Goal: Task Accomplishment & Management: Complete application form

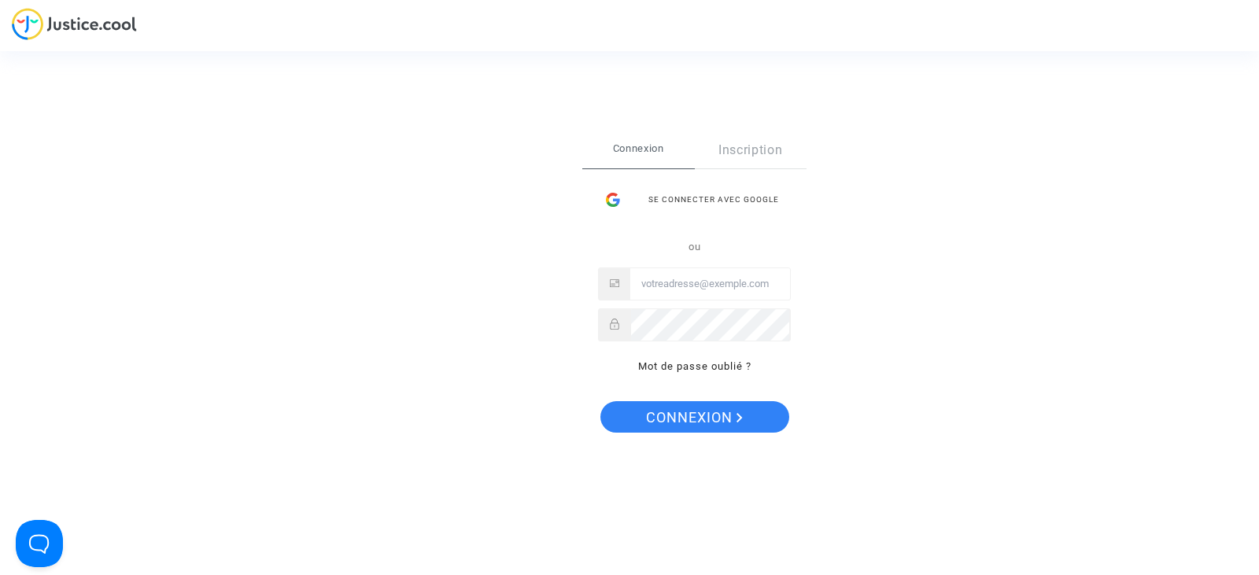
type input "[PERSON_NAME][EMAIL_ADDRESS][DOMAIN_NAME]"
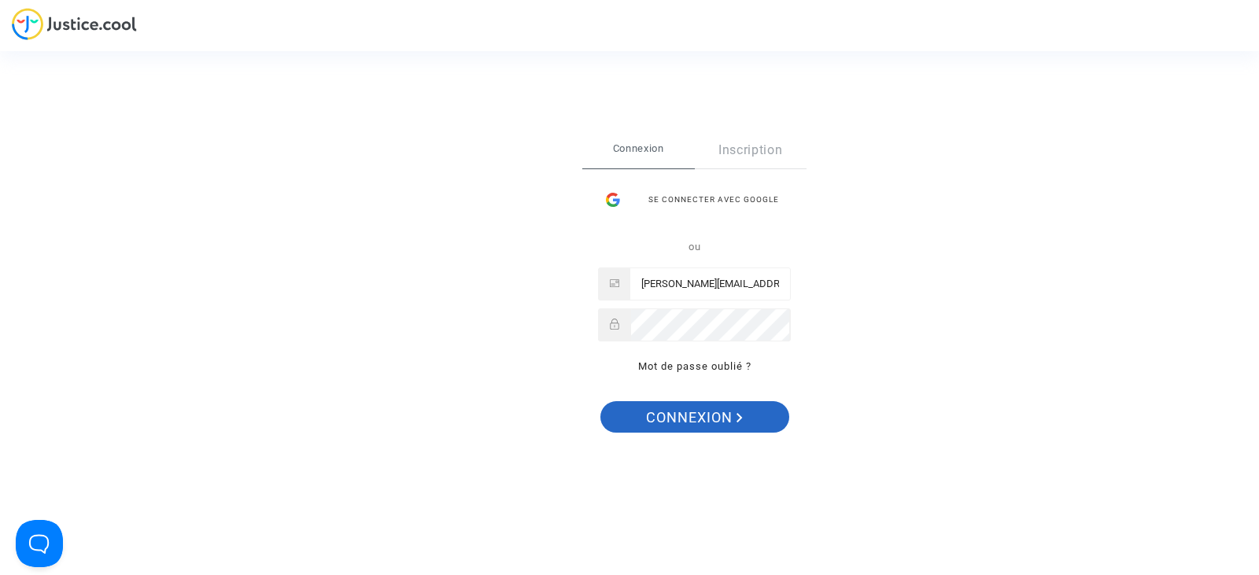
click at [734, 412] on span "Connexion" at bounding box center [694, 417] width 97 height 33
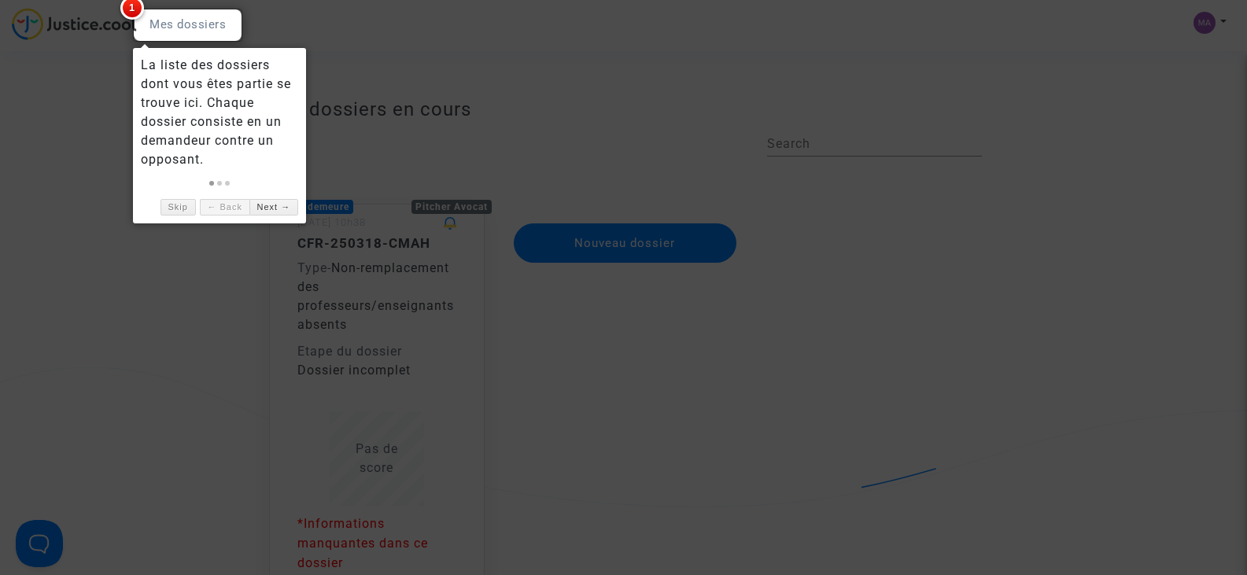
click at [1039, 351] on div at bounding box center [623, 287] width 1247 height 575
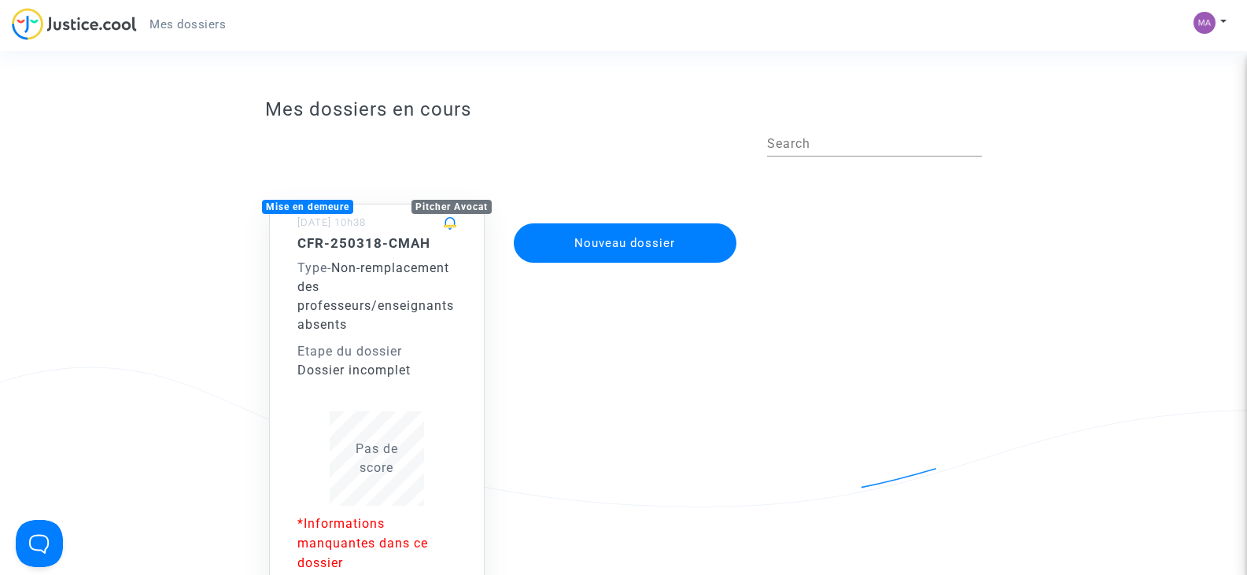
click at [342, 322] on span "Non-remplacement des professeurs/enseignants absents" at bounding box center [375, 296] width 157 height 72
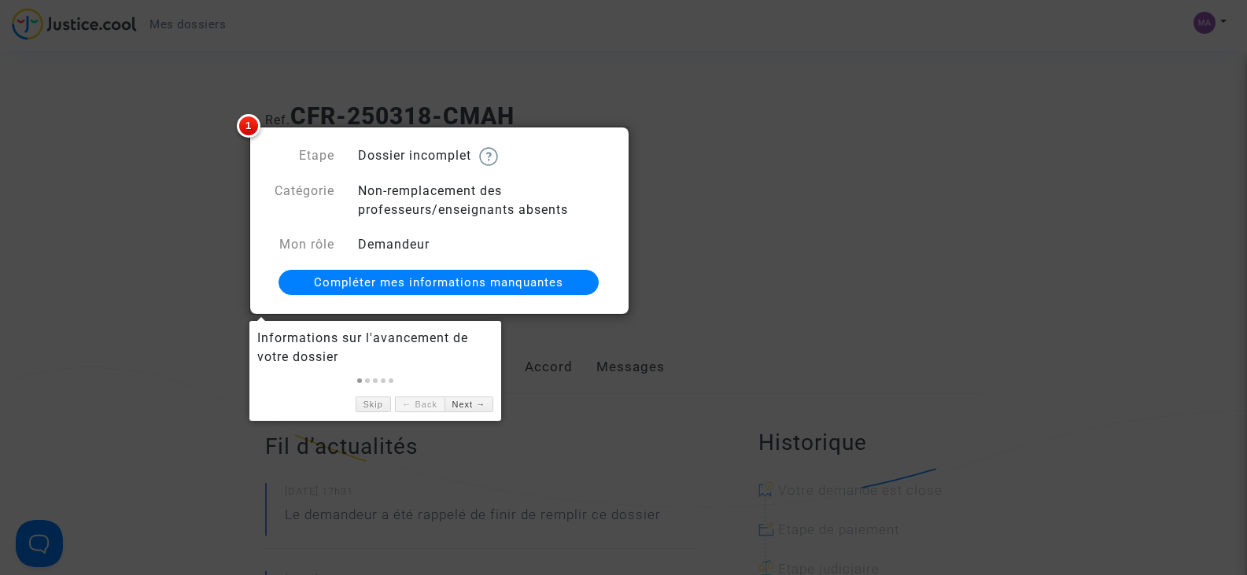
click at [379, 279] on span "Compléter mes informations manquantes" at bounding box center [438, 282] width 249 height 14
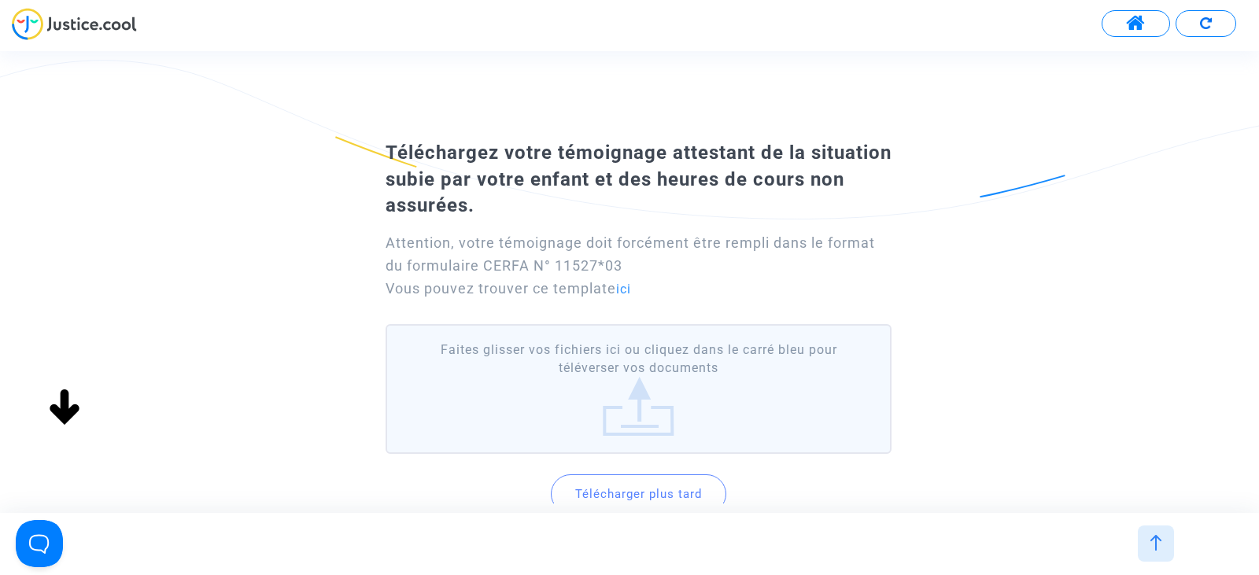
click at [241, 288] on div "Téléchargez votre témoignage attestant de la situation subie par votre enfant e…" at bounding box center [629, 355] width 1259 height 441
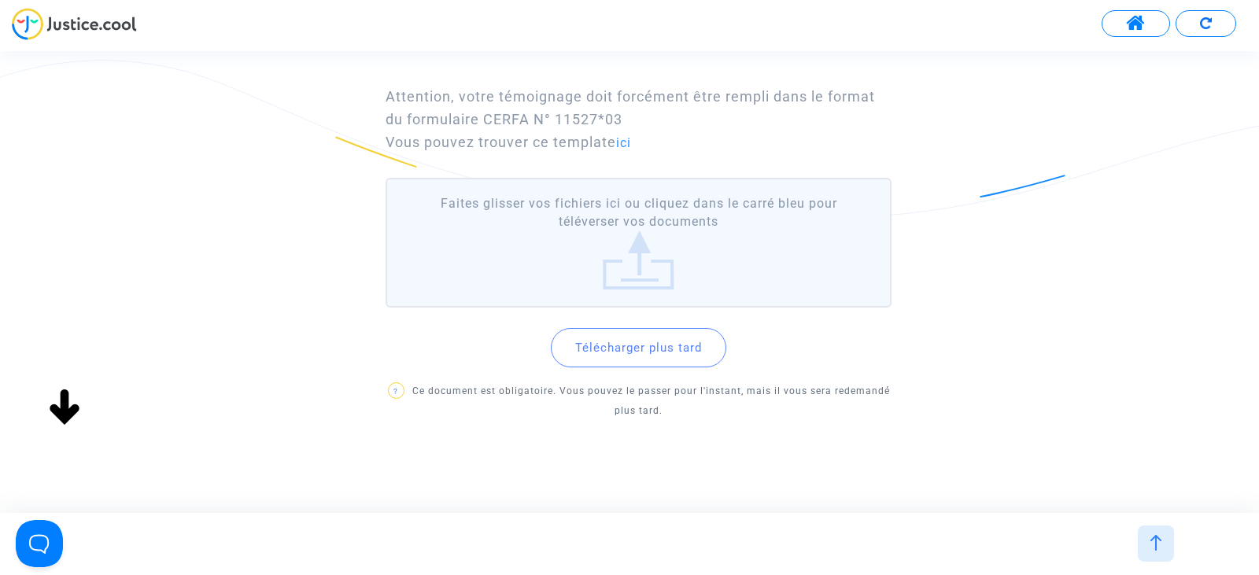
scroll to position [151, 0]
click at [626, 257] on label "Faites glisser vos fichiers ici ou cliquez dans le carré bleu pour téléverser v…" at bounding box center [639, 238] width 506 height 130
click at [0, 0] on input "Faites glisser vos fichiers ici ou cliquez dans le carré bleu pour téléverser v…" at bounding box center [0, 0] width 0 height 0
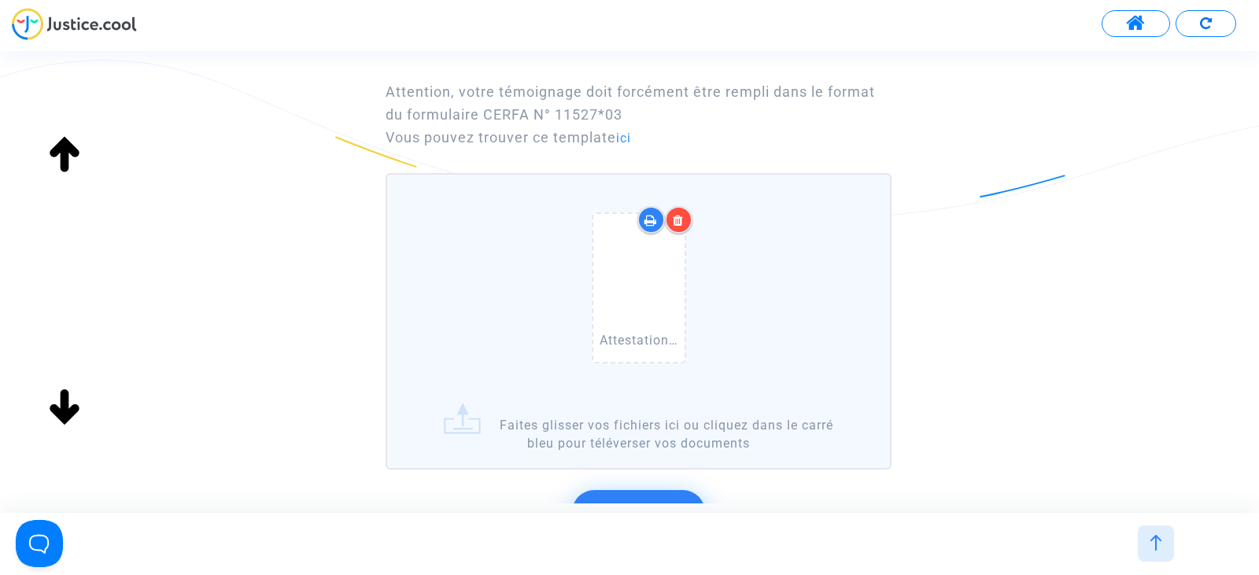
scroll to position [387, 0]
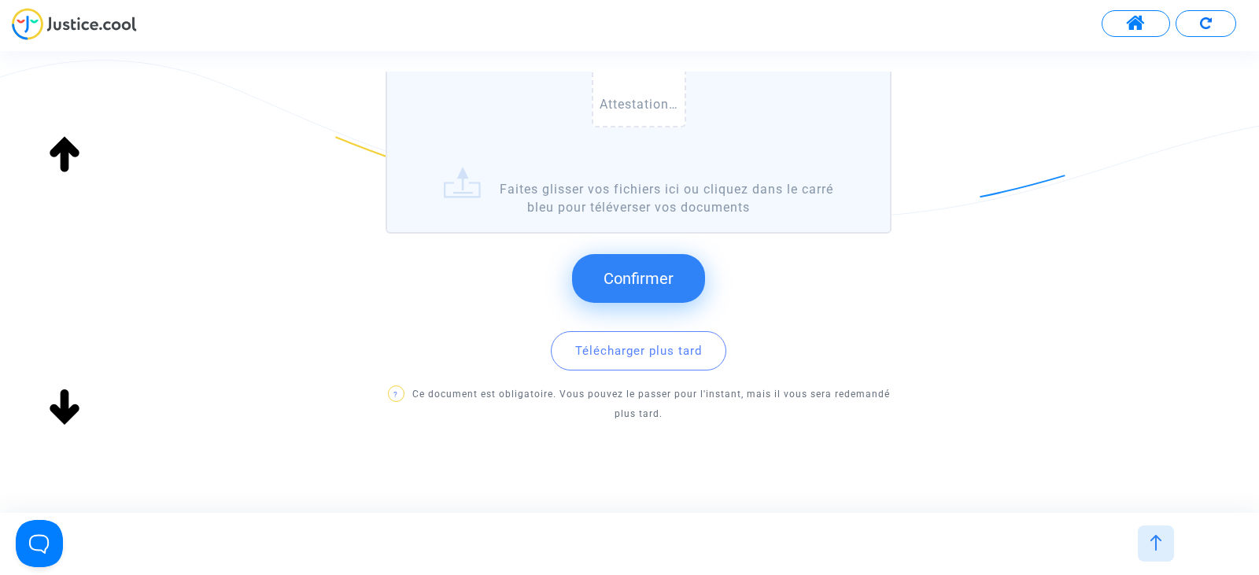
click at [589, 192] on label "Attestation de témoin.PDF Faites glisser vos fichiers ici ou cliquez dans le ca…" at bounding box center [639, 85] width 506 height 297
click at [0, 0] on input "Attestation de témoin.PDF Faites glisser vos fichiers ici ou cliquez dans le ca…" at bounding box center [0, 0] width 0 height 0
click at [635, 290] on button "Confirmer" at bounding box center [638, 278] width 133 height 49
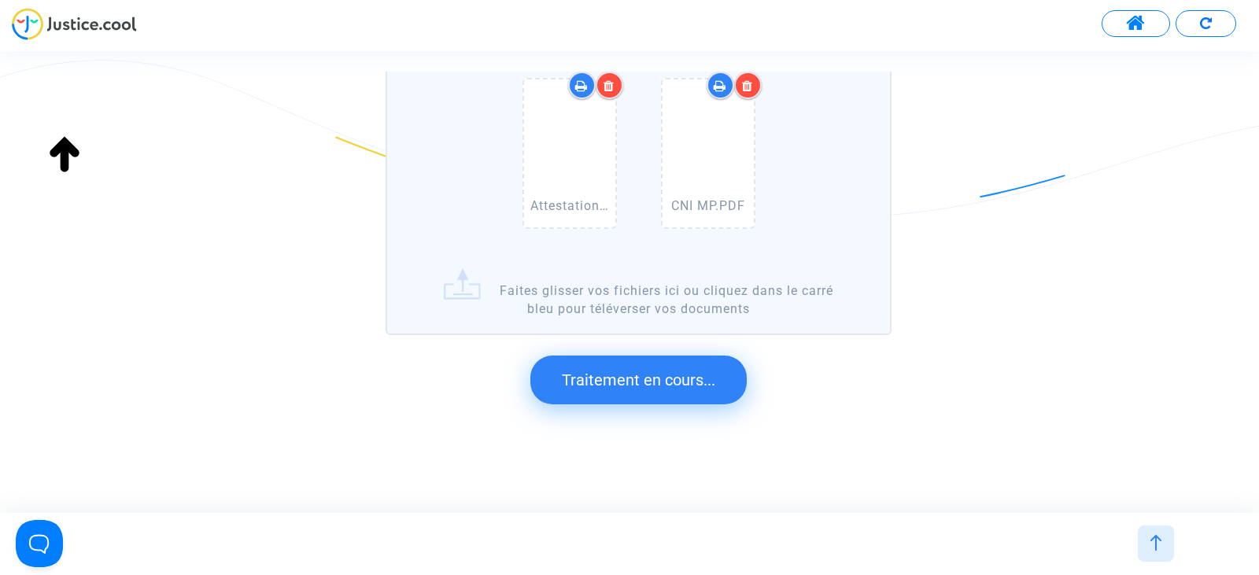
scroll to position [0, 0]
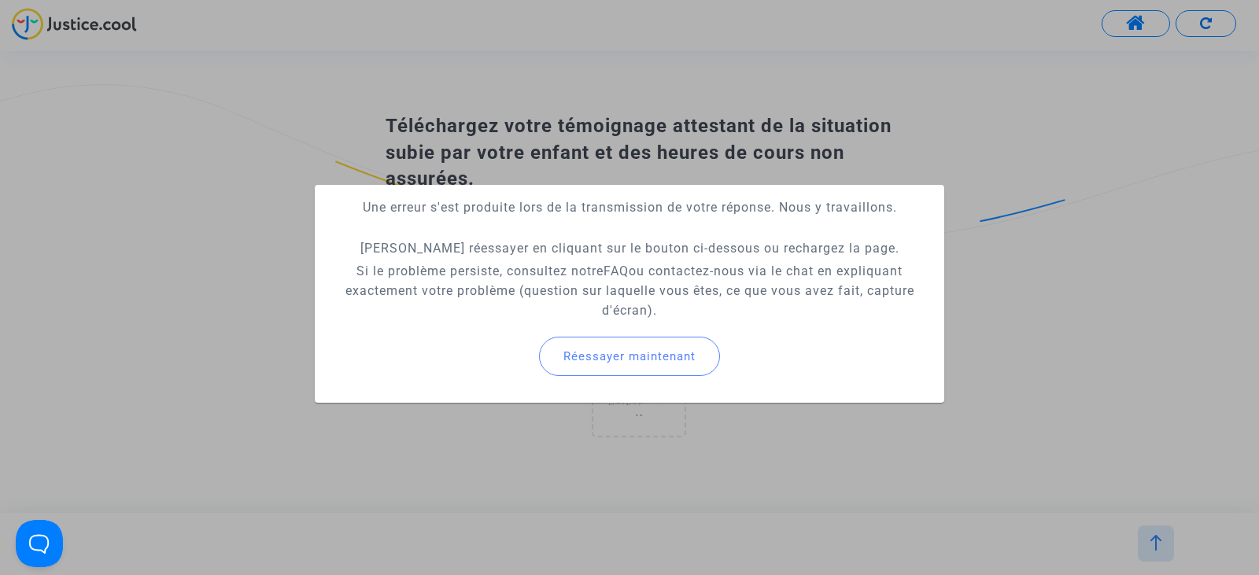
click at [589, 354] on span "Réessayer maintenant" at bounding box center [629, 356] width 132 height 14
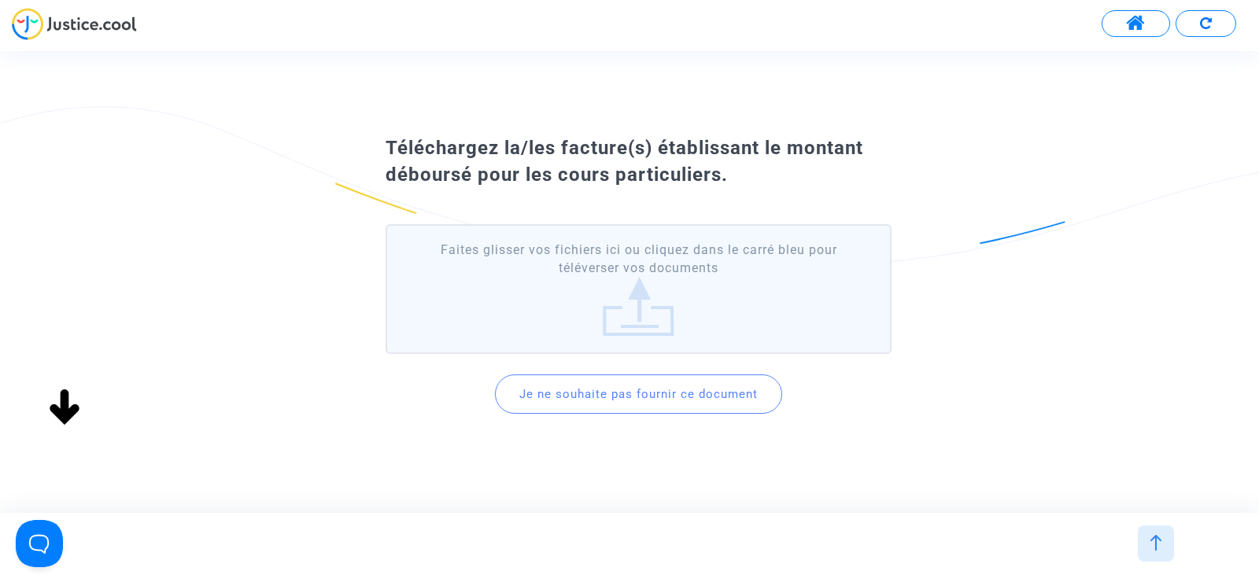
click at [670, 399] on button "Je ne souhaite pas fournir ce document" at bounding box center [638, 394] width 287 height 39
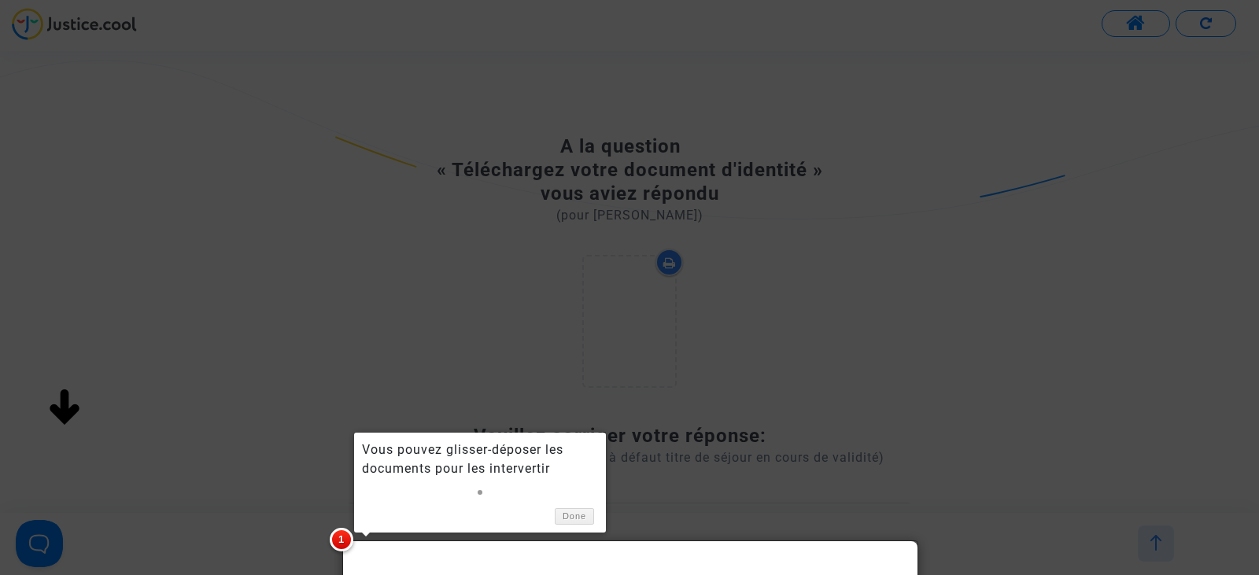
click at [1043, 362] on div at bounding box center [629, 287] width 1259 height 575
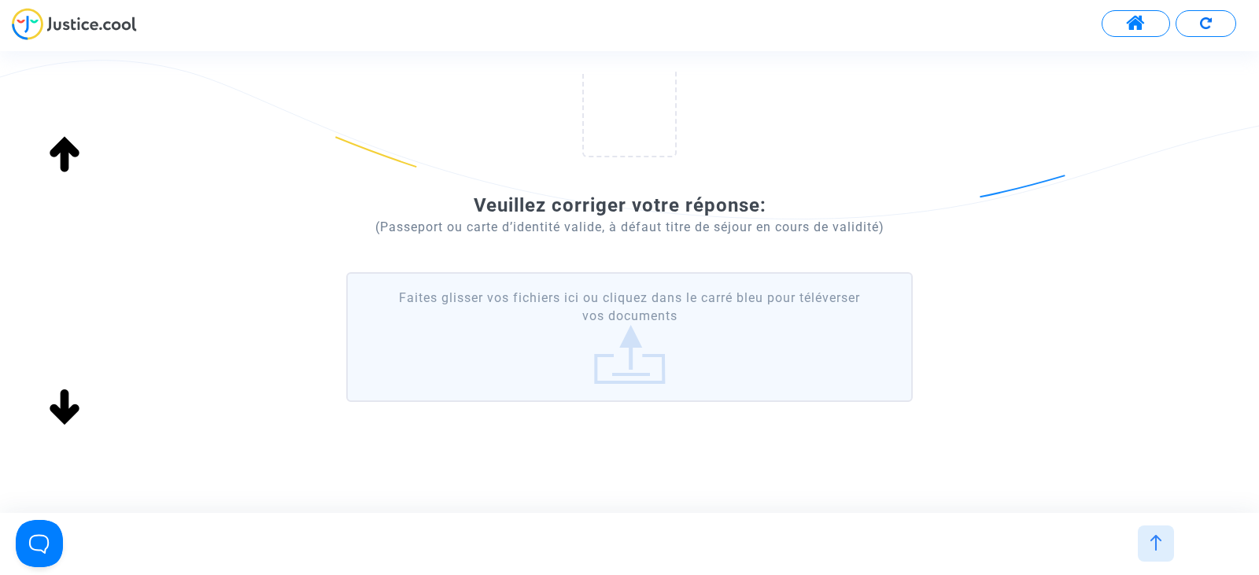
scroll to position [236, 0]
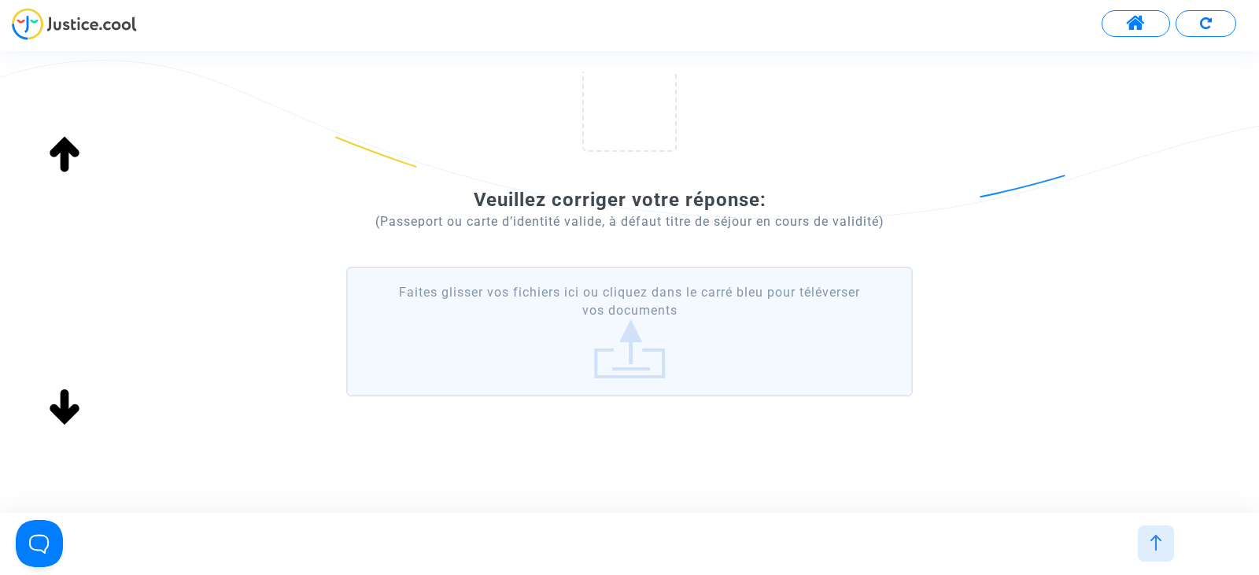
click at [631, 355] on label "Faites glisser vos fichiers ici ou cliquez dans le carré bleu pour téléverser v…" at bounding box center [629, 332] width 567 height 130
click at [0, 0] on input "Faites glisser vos fichiers ici ou cliquez dans le carré bleu pour téléverser v…" at bounding box center [0, 0] width 0 height 0
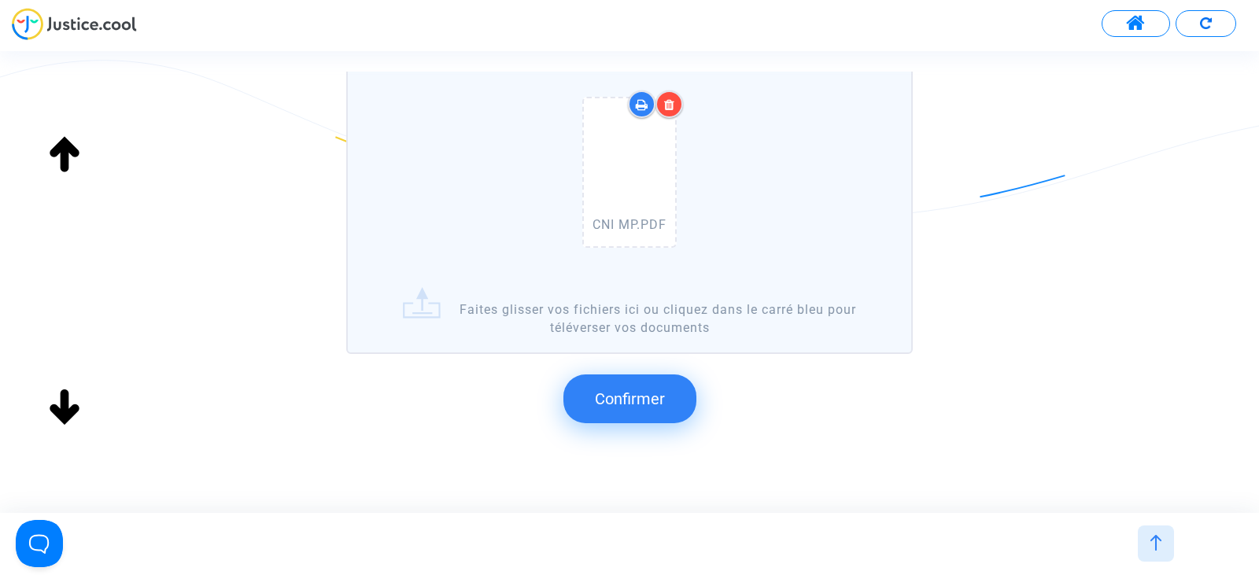
scroll to position [472, 0]
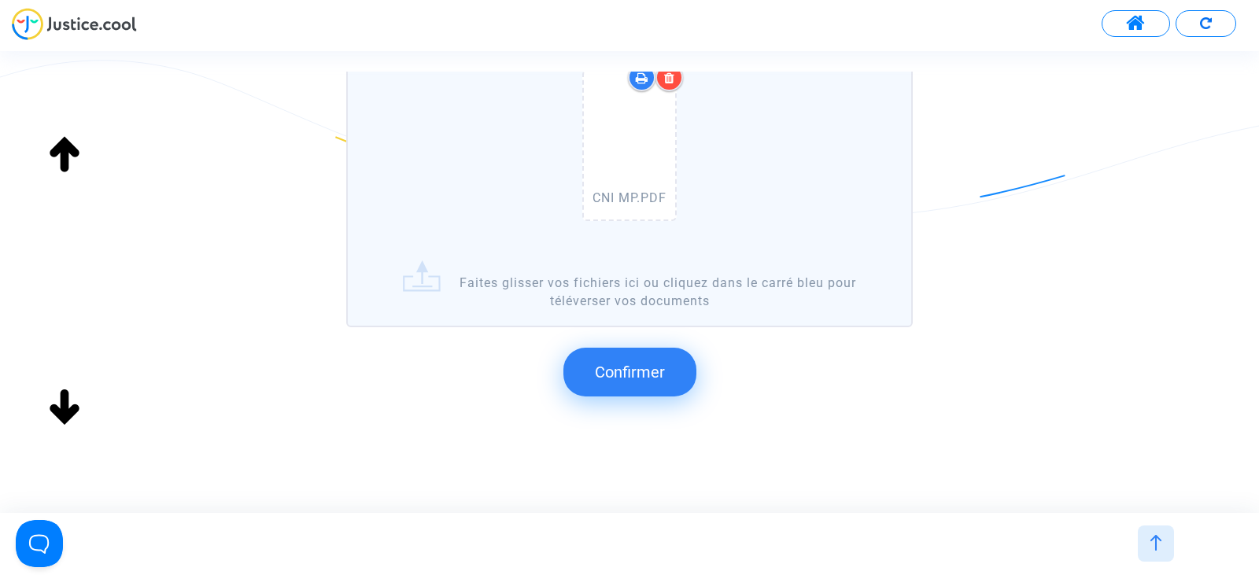
click at [633, 376] on span "Confirmer" at bounding box center [630, 372] width 70 height 19
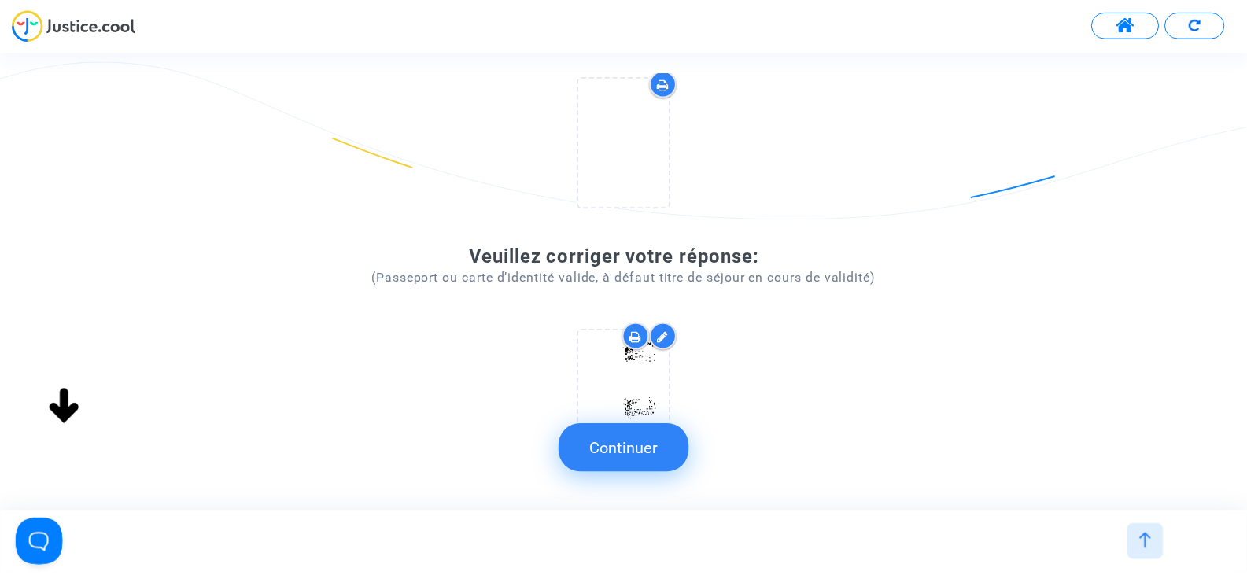
scroll to position [258, 0]
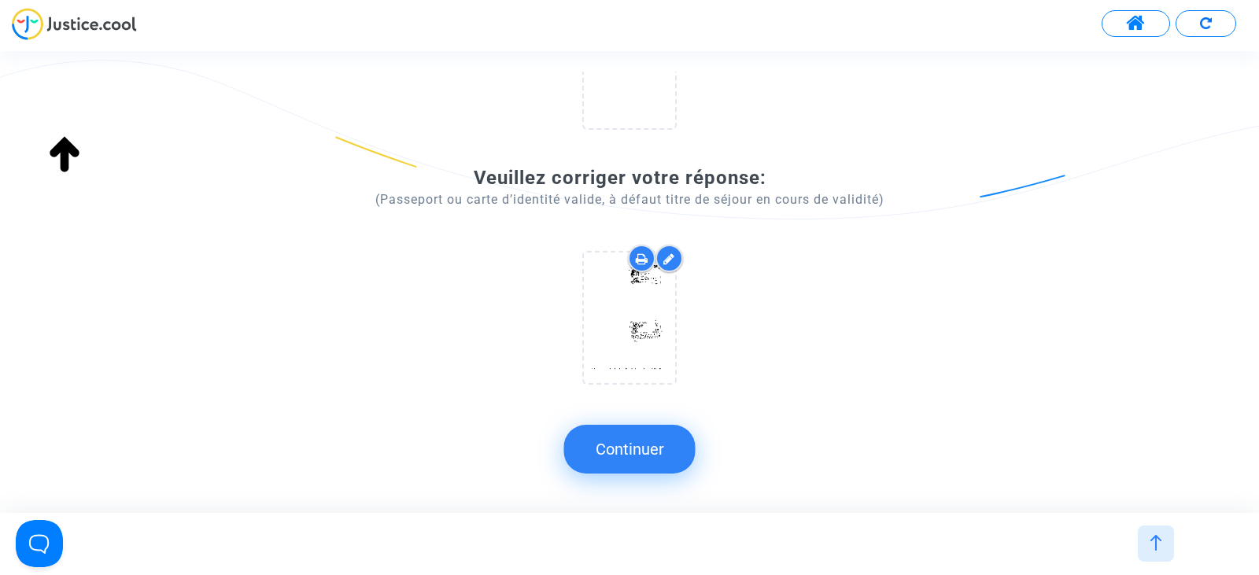
click at [629, 452] on button "Continuer" at bounding box center [629, 449] width 131 height 49
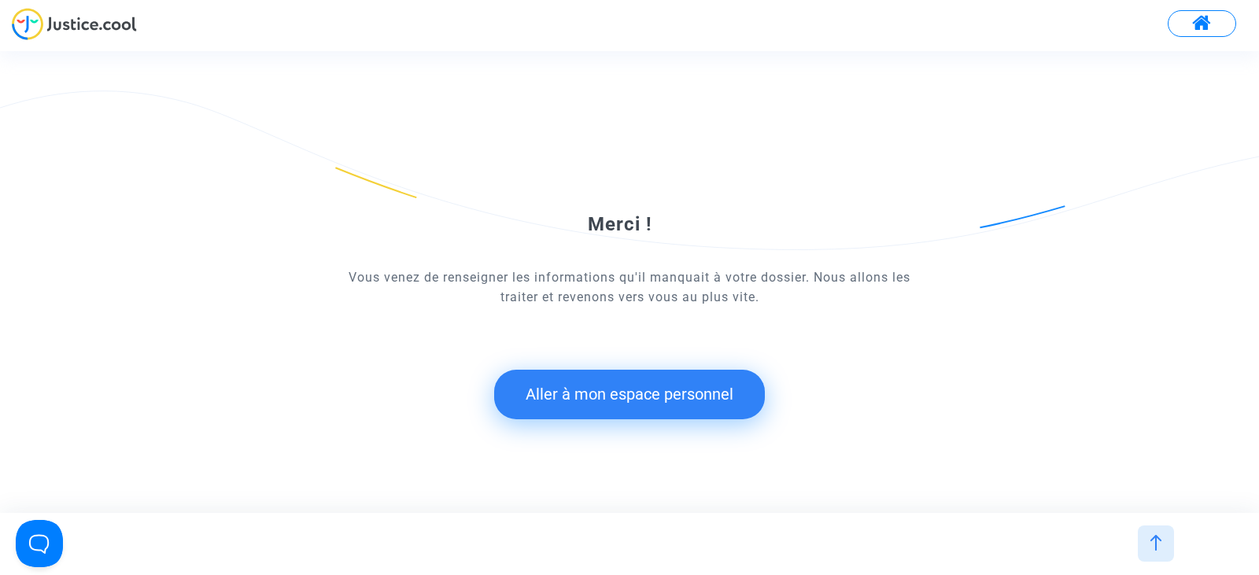
click at [651, 394] on button "Aller à mon espace personnel" at bounding box center [629, 394] width 271 height 49
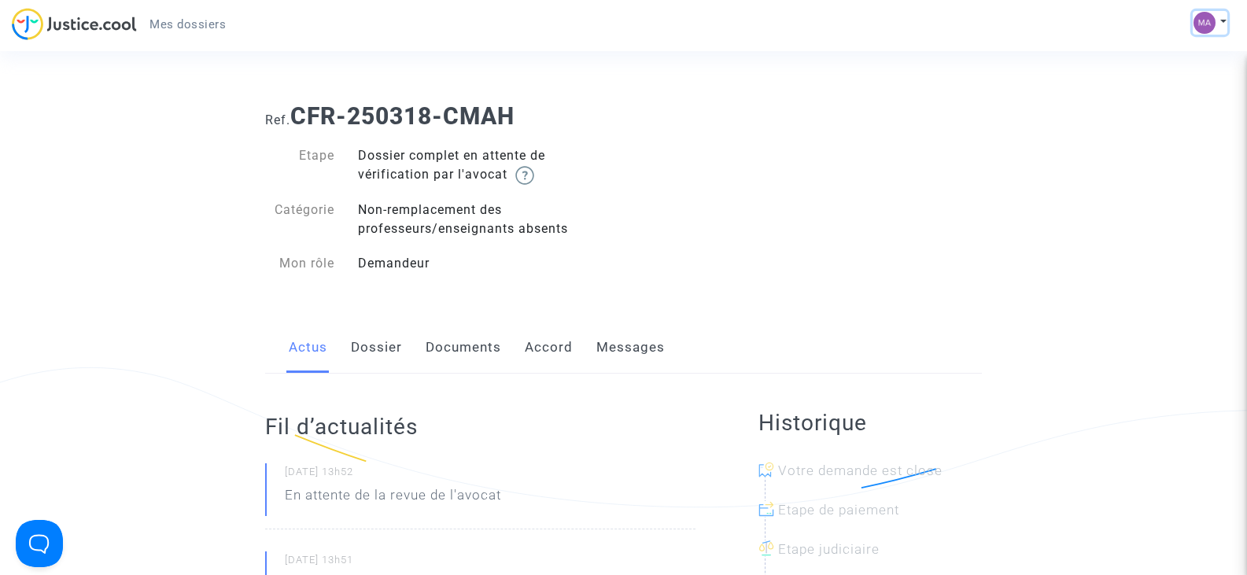
click at [1212, 24] on img at bounding box center [1205, 23] width 22 height 22
click at [1172, 52] on link "Mon profil" at bounding box center [1164, 55] width 124 height 25
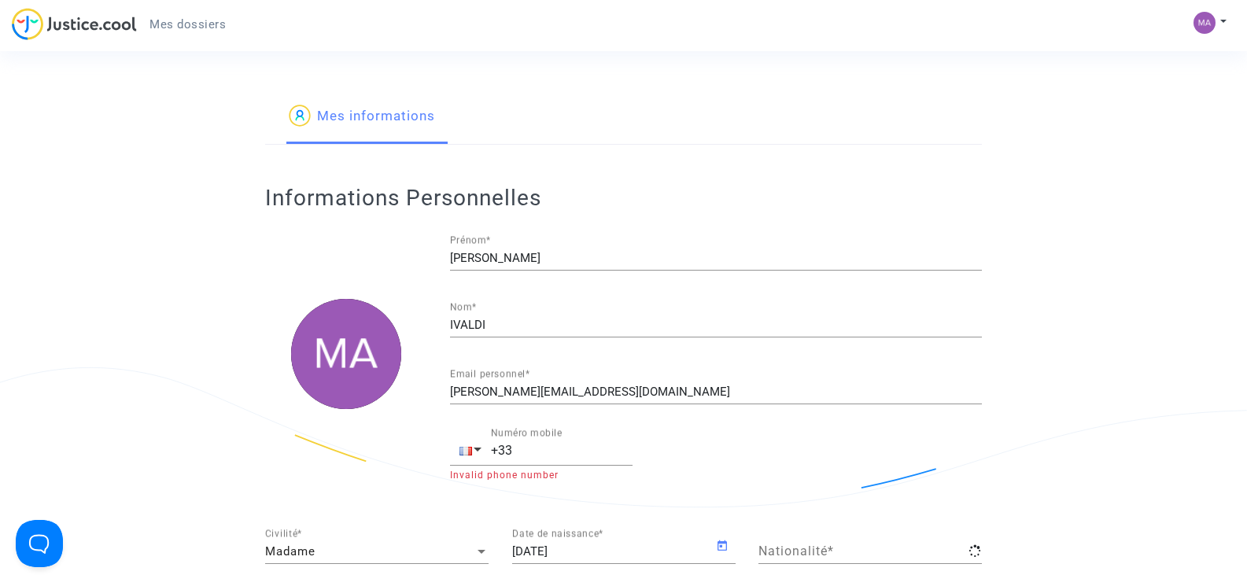
type input "française"
click at [1217, 24] on button at bounding box center [1210, 23] width 35 height 24
click at [1038, 153] on app-profile "Mes informations Informations Personnelles MARJORIE Prénom * IVALDI Nom * marjo…" at bounding box center [623, 522] width 1123 height 865
click at [191, 24] on span "Mes dossiers" at bounding box center [188, 24] width 76 height 14
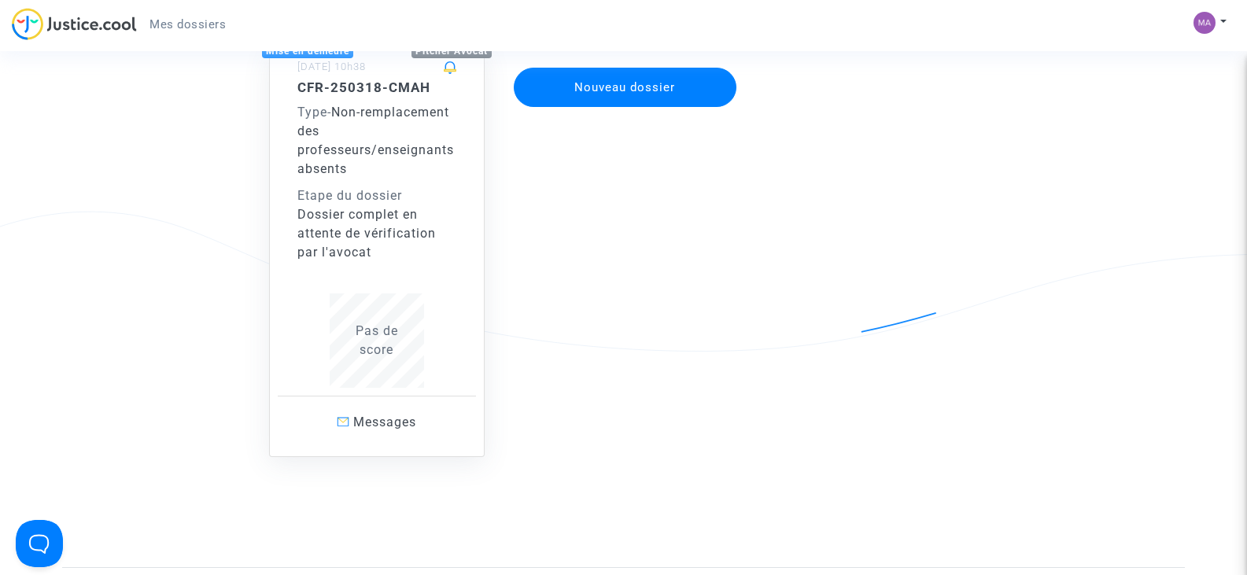
scroll to position [157, 0]
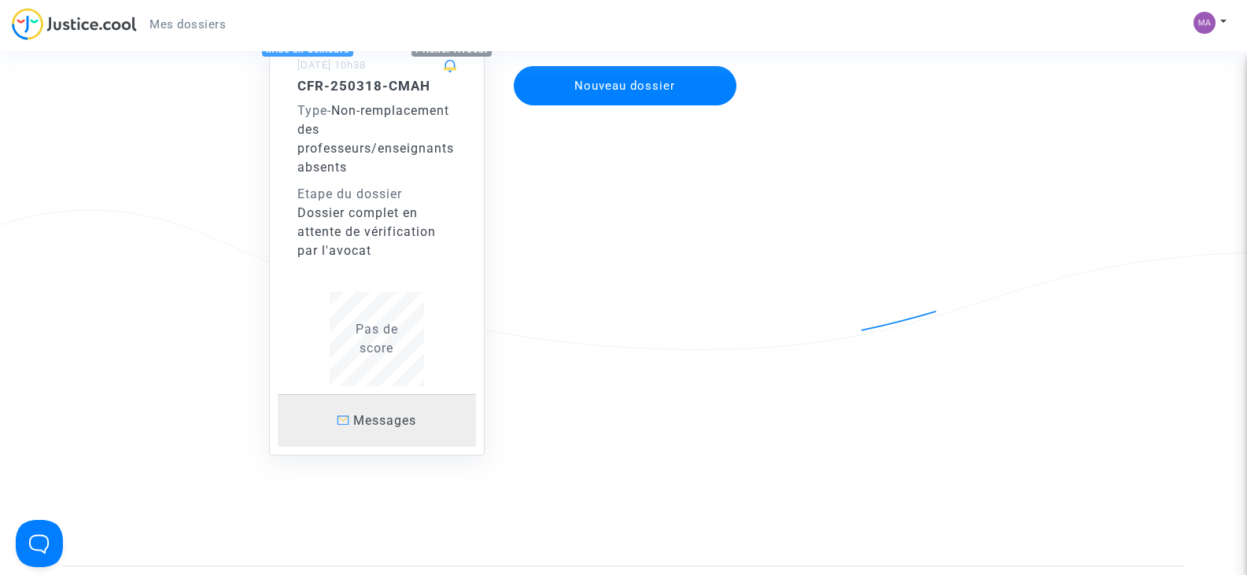
click at [374, 423] on span "Messages" at bounding box center [384, 420] width 63 height 15
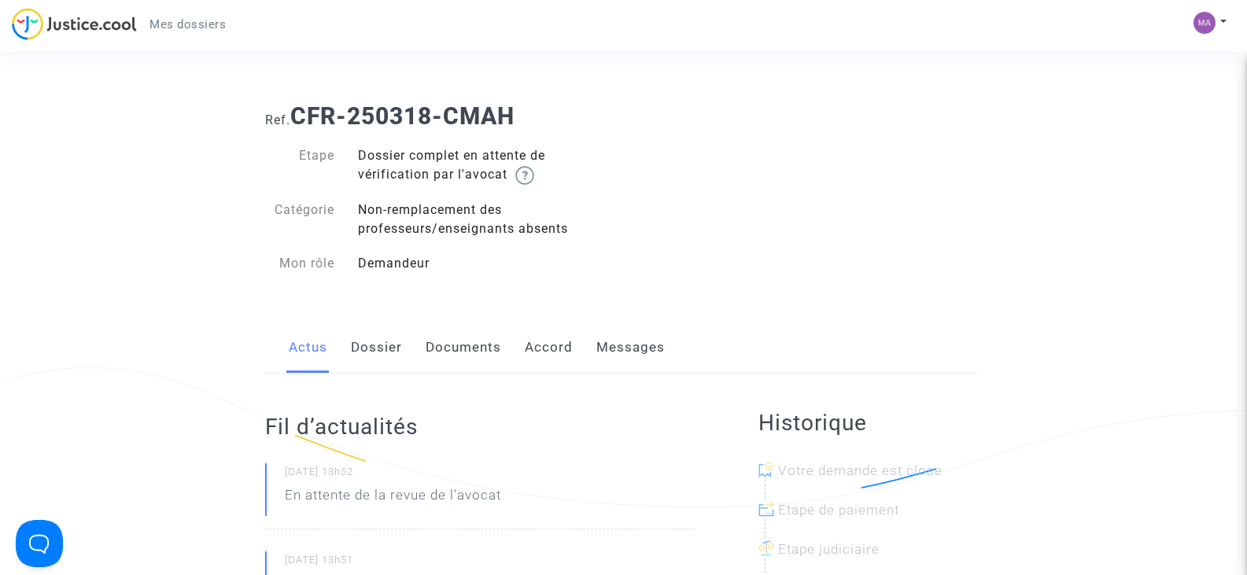
click at [460, 350] on link "Documents" at bounding box center [464, 348] width 76 height 52
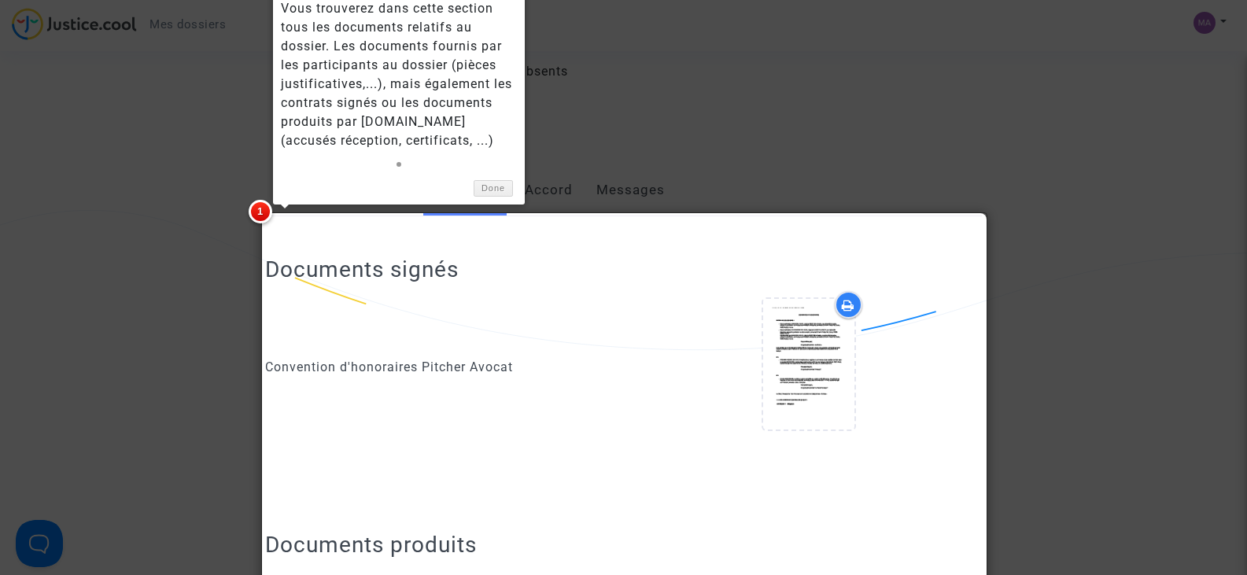
scroll to position [660, 0]
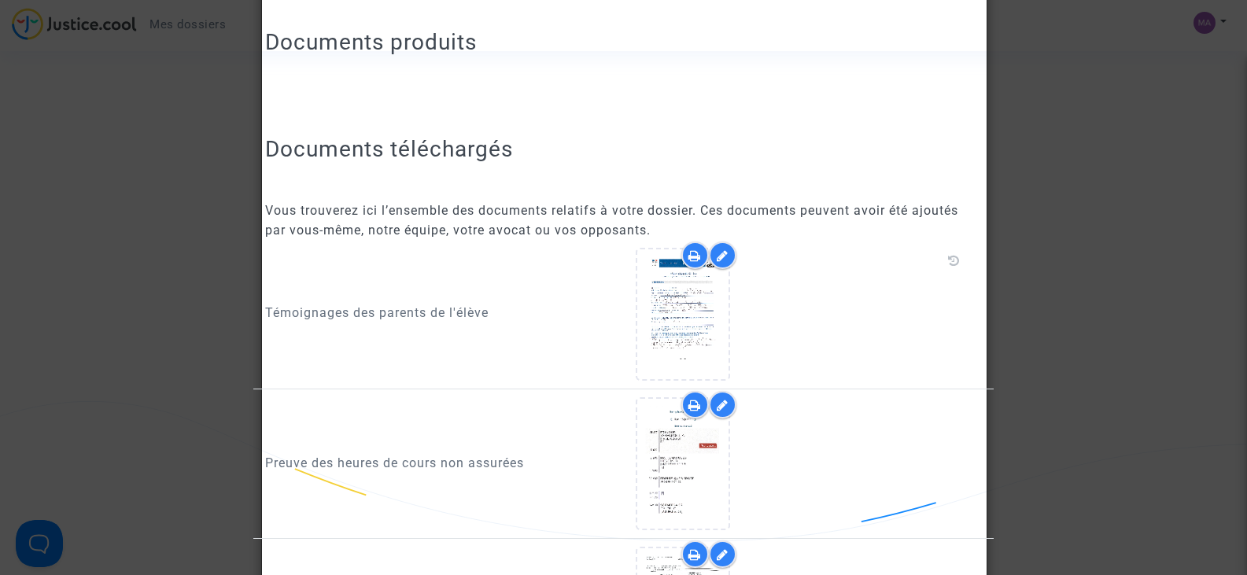
click at [1158, 334] on div at bounding box center [623, 287] width 1247 height 575
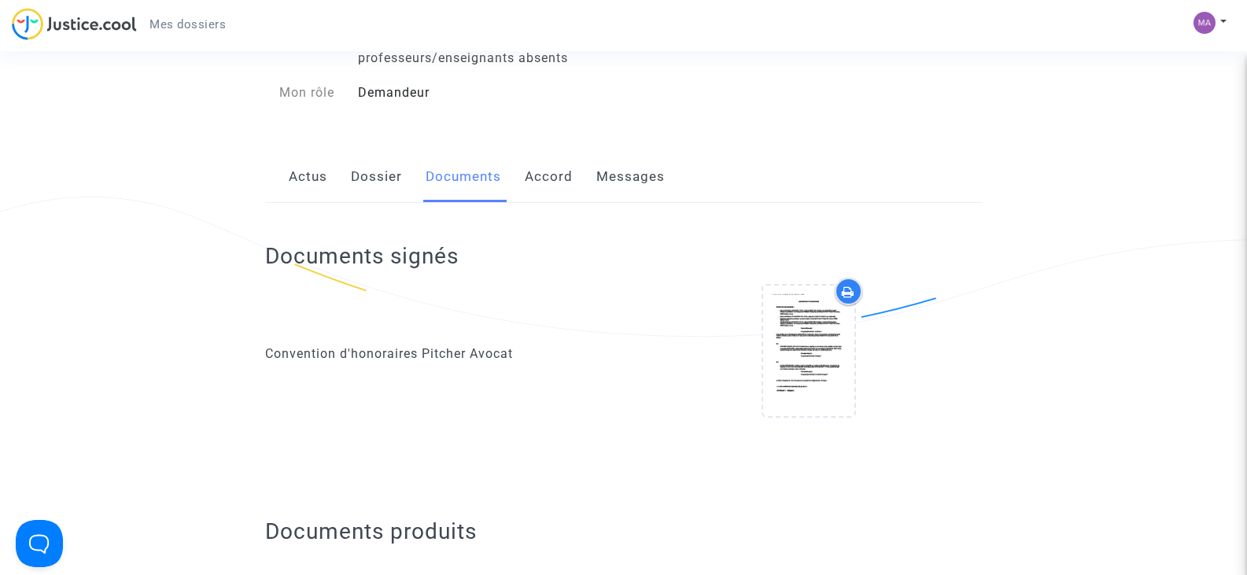
scroll to position [0, 0]
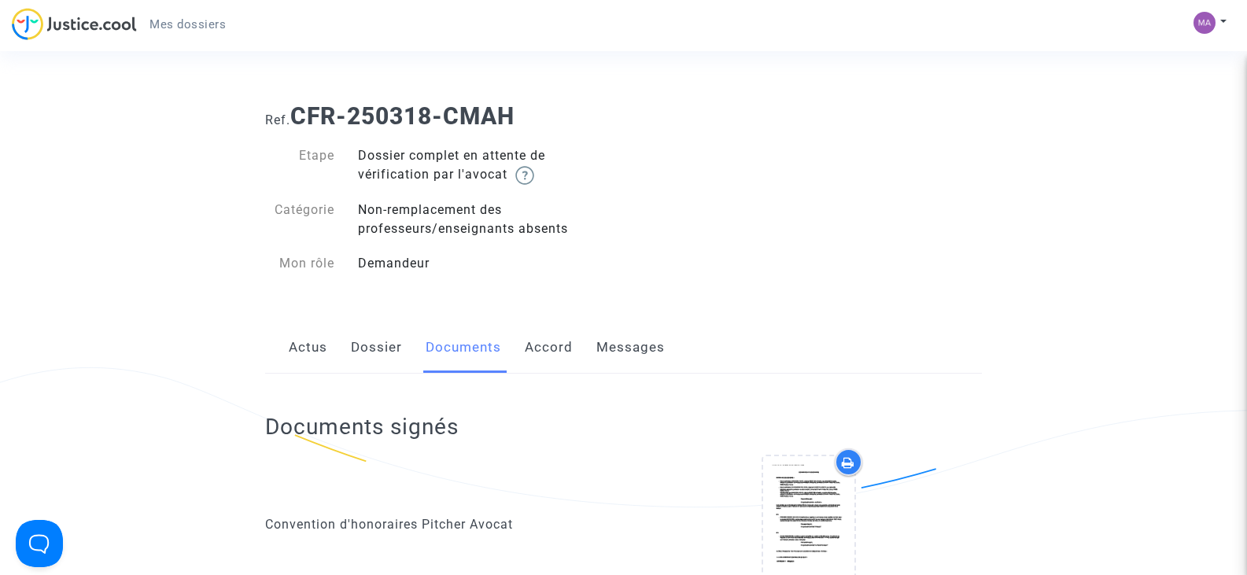
click at [622, 347] on link "Messages" at bounding box center [630, 348] width 68 height 52
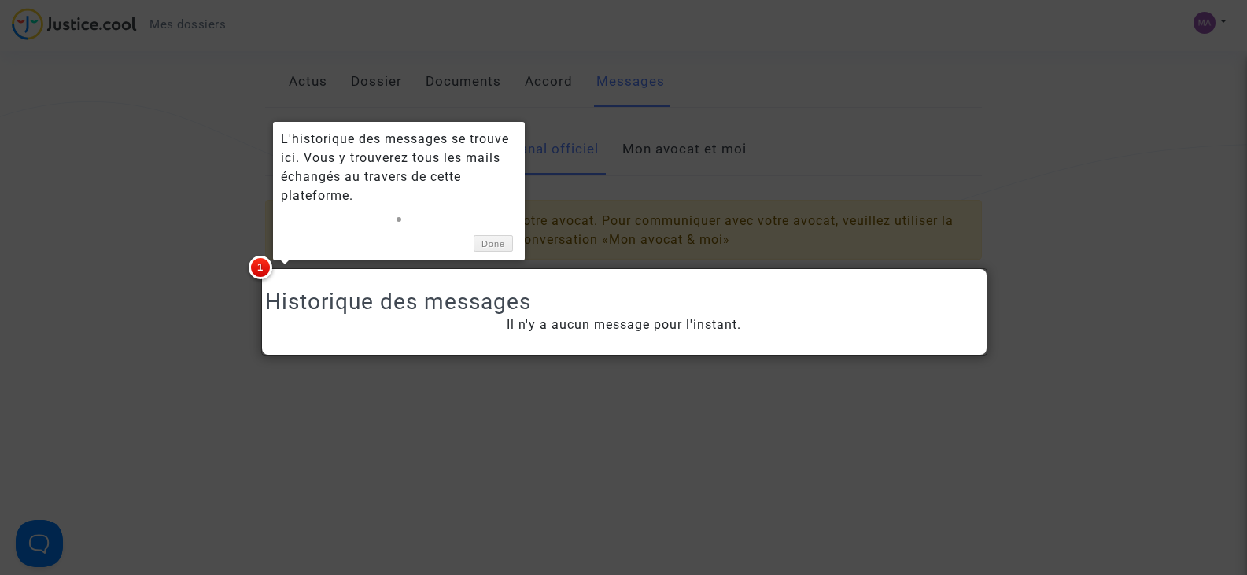
scroll to position [430, 0]
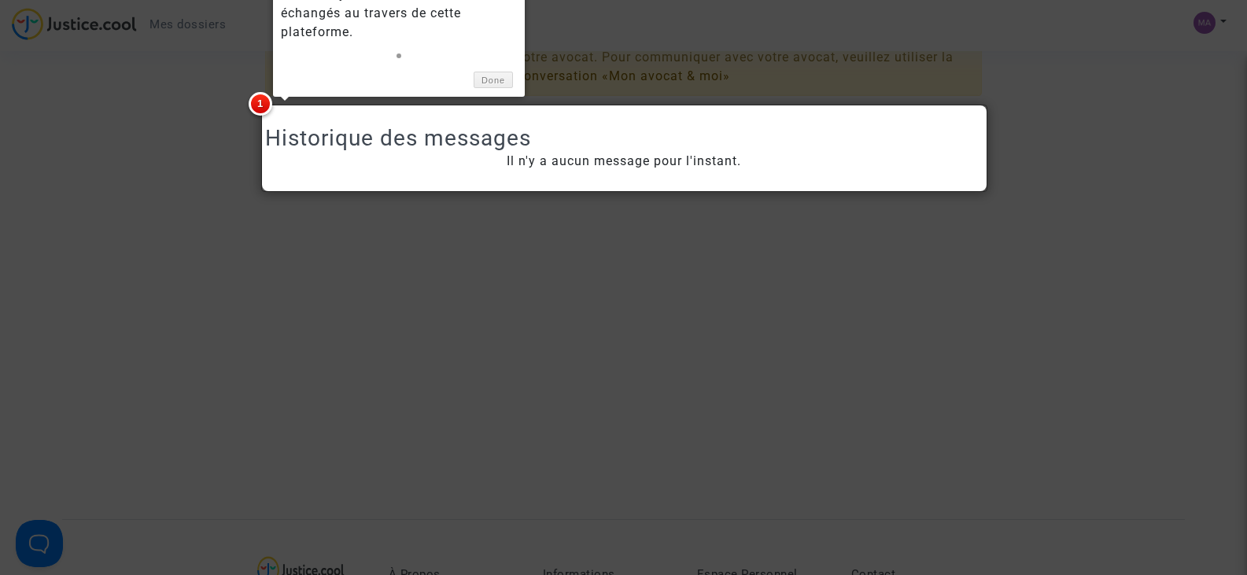
click at [1135, 357] on div at bounding box center [623, 287] width 1247 height 575
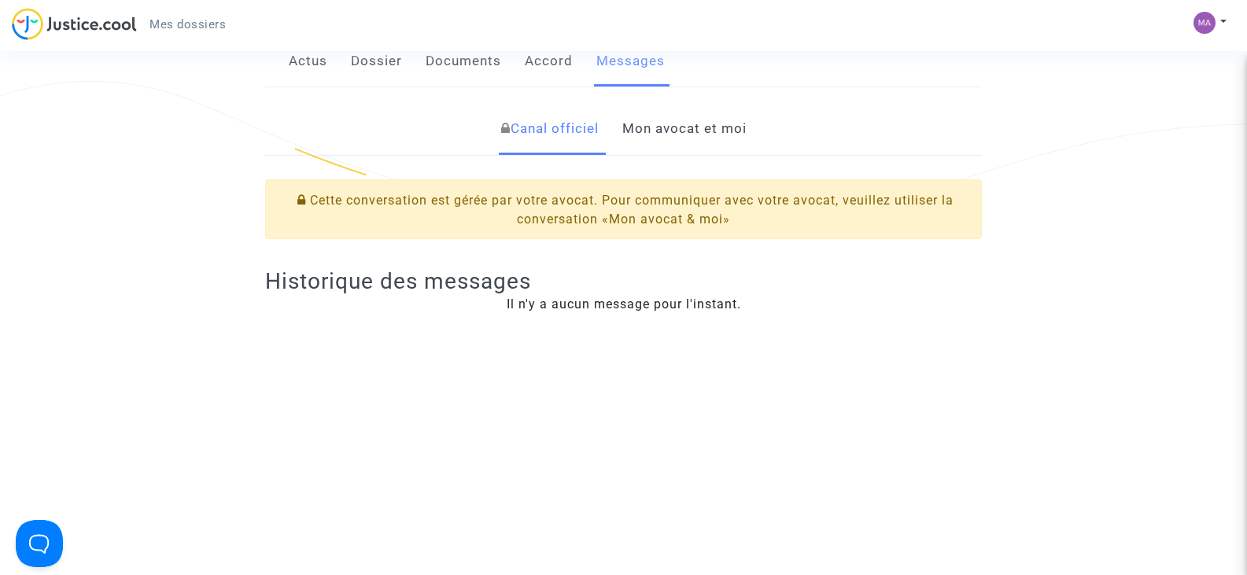
scroll to position [36, 0]
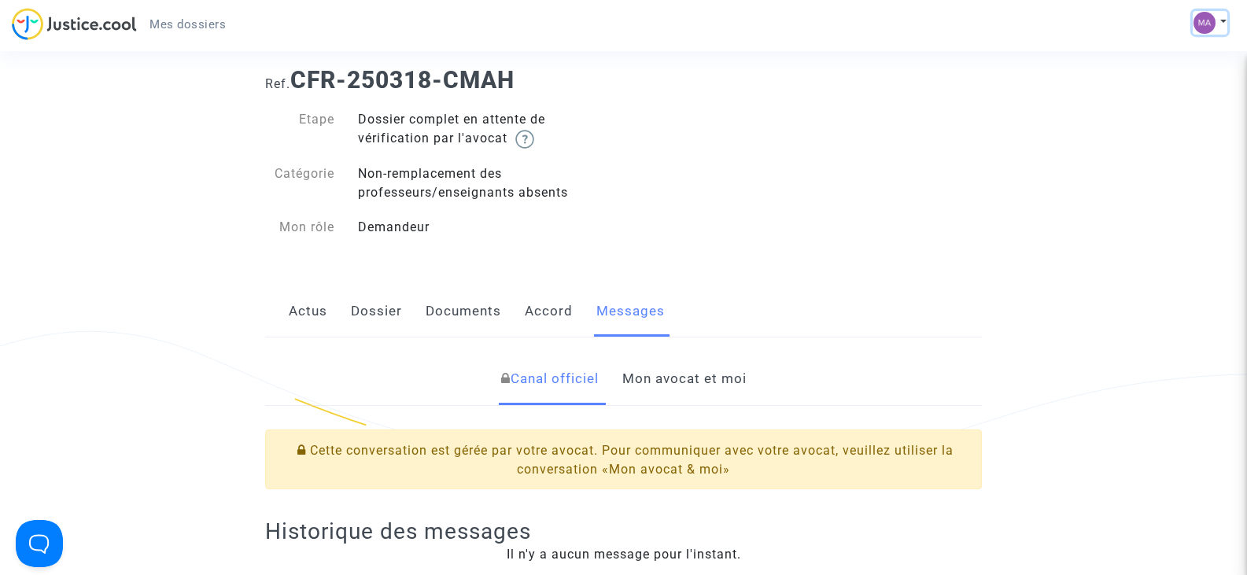
click at [1224, 23] on button at bounding box center [1210, 23] width 35 height 24
click at [1164, 105] on link "Déconnexion" at bounding box center [1164, 106] width 124 height 25
